Goal: Information Seeking & Learning: Find contact information

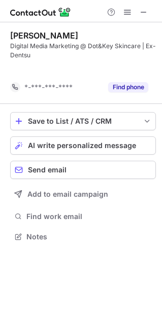
scroll to position [213, 162]
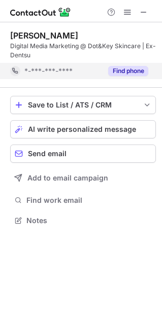
click at [130, 72] on button "Find phone" at bounding box center [128, 71] width 40 height 10
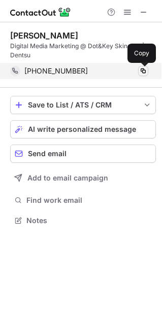
click at [144, 72] on span at bounding box center [143, 71] width 8 height 8
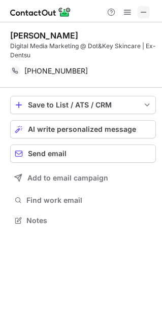
click at [143, 12] on span at bounding box center [143, 12] width 8 height 8
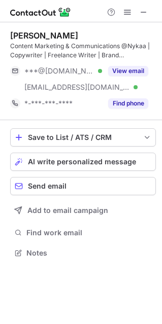
scroll to position [245, 162]
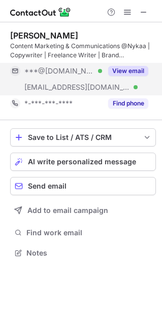
click at [128, 73] on button "View email" at bounding box center [128, 71] width 40 height 10
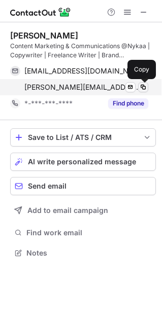
click at [144, 88] on span at bounding box center [143, 87] width 8 height 8
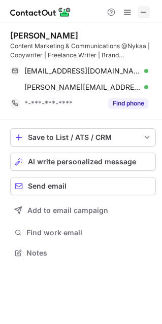
click at [141, 12] on span at bounding box center [143, 12] width 8 height 8
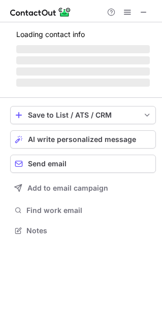
scroll to position [245, 162]
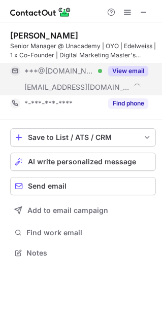
click at [124, 76] on button "View email" at bounding box center [128, 71] width 40 height 10
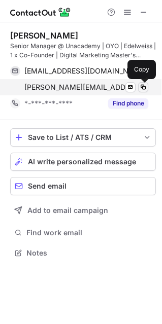
click at [147, 86] on button at bounding box center [143, 87] width 10 height 10
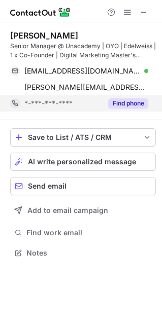
click at [135, 106] on button "Find phone" at bounding box center [128, 103] width 40 height 10
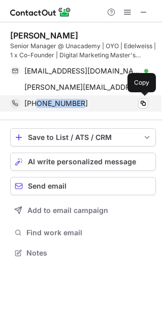
drag, startPoint x: 89, startPoint y: 103, endPoint x: 37, endPoint y: 102, distance: 52.2
click at [37, 102] on div "+919920825049" at bounding box center [86, 103] width 124 height 9
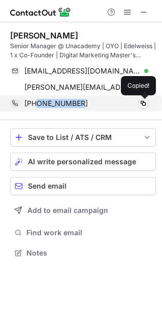
copy span "9920825049"
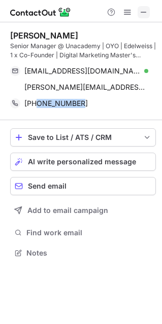
click at [146, 12] on span at bounding box center [143, 12] width 8 height 8
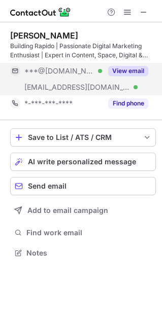
click at [122, 68] on button "View email" at bounding box center [128, 71] width 40 height 10
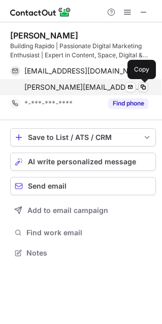
click at [144, 88] on span at bounding box center [143, 87] width 8 height 8
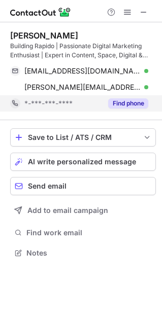
click at [132, 107] on button "Find phone" at bounding box center [128, 103] width 40 height 10
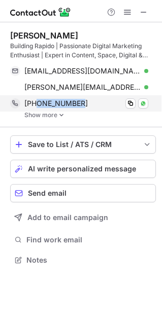
drag, startPoint x: 78, startPoint y: 101, endPoint x: 36, endPoint y: 103, distance: 41.6
click at [36, 103] on div "+919717111768" at bounding box center [86, 103] width 124 height 9
copy span "9717111768"
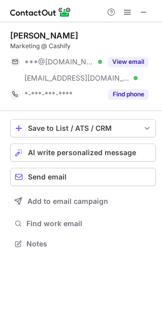
scroll to position [236, 162]
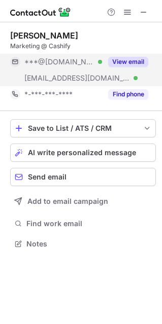
click at [137, 57] on button "View email" at bounding box center [128, 62] width 40 height 10
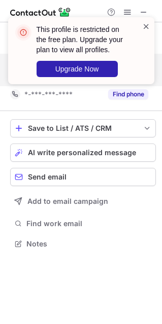
click at [143, 25] on span at bounding box center [146, 26] width 8 height 10
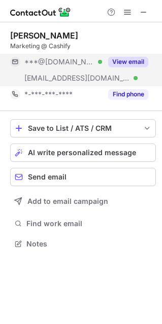
click at [140, 58] on button "View email" at bounding box center [128, 62] width 40 height 10
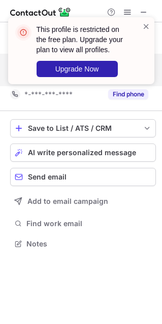
click at [147, 11] on div "This profile is restricted on the free plan. Upgrade your plan to view all prof…" at bounding box center [81, 54] width 162 height 95
click at [138, 10] on div "This profile is restricted on the free plan. Upgrade your plan to view all prof…" at bounding box center [81, 54] width 162 height 95
click at [144, 26] on span at bounding box center [146, 26] width 8 height 10
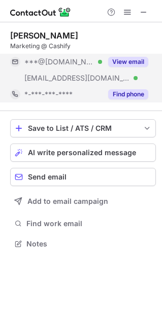
click at [126, 92] on button "Find phone" at bounding box center [128, 94] width 40 height 10
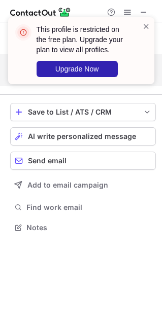
scroll to position [220, 162]
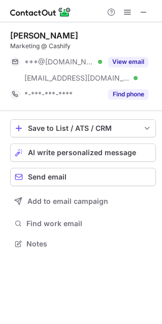
scroll to position [236, 162]
click at [138, 13] on button at bounding box center [143, 12] width 12 height 12
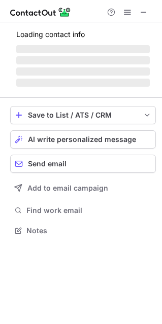
scroll to position [236, 162]
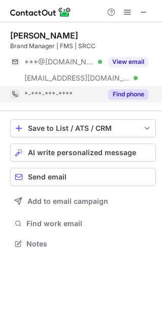
click at [117, 95] on button "Find phone" at bounding box center [128, 94] width 40 height 10
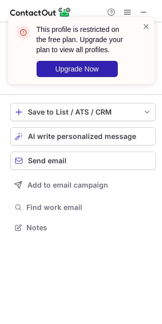
scroll to position [220, 162]
click at [141, 10] on div "This profile is restricted on the free plan. Upgrade your plan to view all prof…" at bounding box center [81, 54] width 162 height 95
click at [142, 13] on div "This profile is restricted on the free plan. Upgrade your plan to view all prof…" at bounding box center [81, 54] width 162 height 95
click at [147, 27] on span at bounding box center [146, 26] width 8 height 10
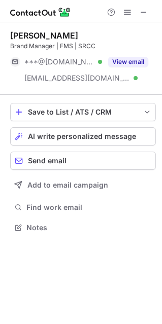
click at [145, 13] on span at bounding box center [143, 12] width 8 height 8
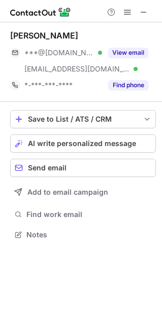
scroll to position [227, 162]
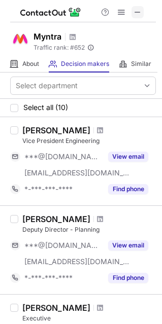
click at [135, 15] on span at bounding box center [137, 12] width 8 height 8
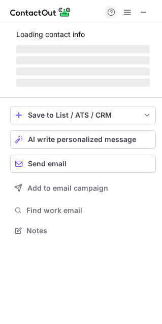
scroll to position [229, 162]
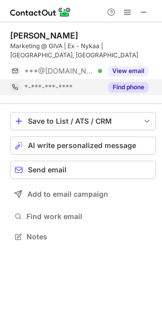
click at [132, 87] on button "Find phone" at bounding box center [128, 87] width 40 height 10
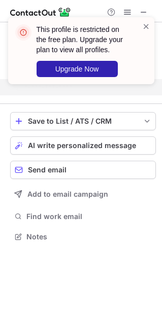
scroll to position [213, 162]
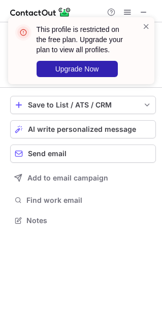
click at [140, 21] on div "This profile is restricted on the free plan. Upgrade your plan to view all prof…" at bounding box center [77, 50] width 130 height 59
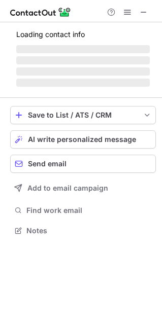
scroll to position [245, 162]
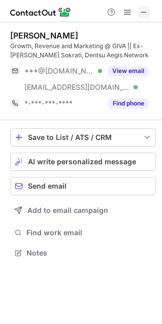
click at [144, 14] on span at bounding box center [143, 12] width 8 height 8
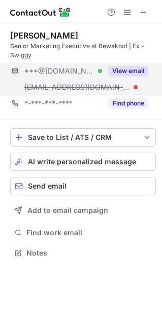
click at [128, 71] on button "View email" at bounding box center [128, 71] width 40 height 10
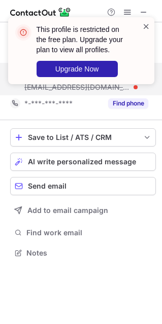
click at [146, 26] on span at bounding box center [146, 26] width 8 height 10
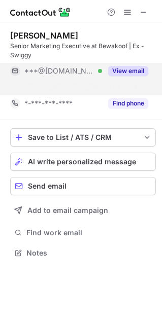
scroll to position [229, 162]
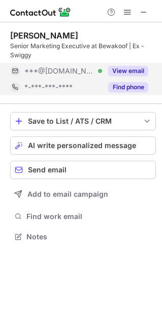
click at [127, 86] on button "Find phone" at bounding box center [128, 87] width 40 height 10
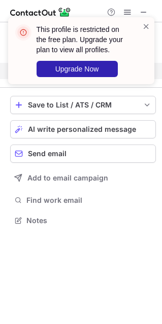
scroll to position [213, 162]
click at [141, 11] on div "This profile is restricted on the free plan. Upgrade your plan to view all prof…" at bounding box center [81, 54] width 162 height 95
click at [146, 27] on span at bounding box center [146, 26] width 8 height 10
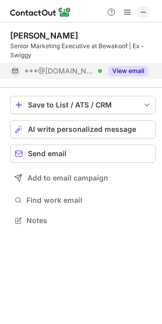
click at [145, 8] on span at bounding box center [143, 12] width 8 height 8
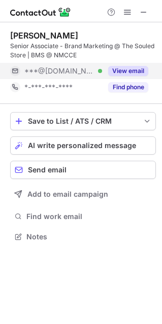
scroll to position [229, 162]
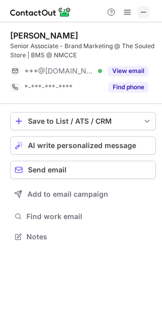
click at [141, 11] on span at bounding box center [143, 12] width 8 height 8
